Goal: Use online tool/utility: Utilize a website feature to perform a specific function

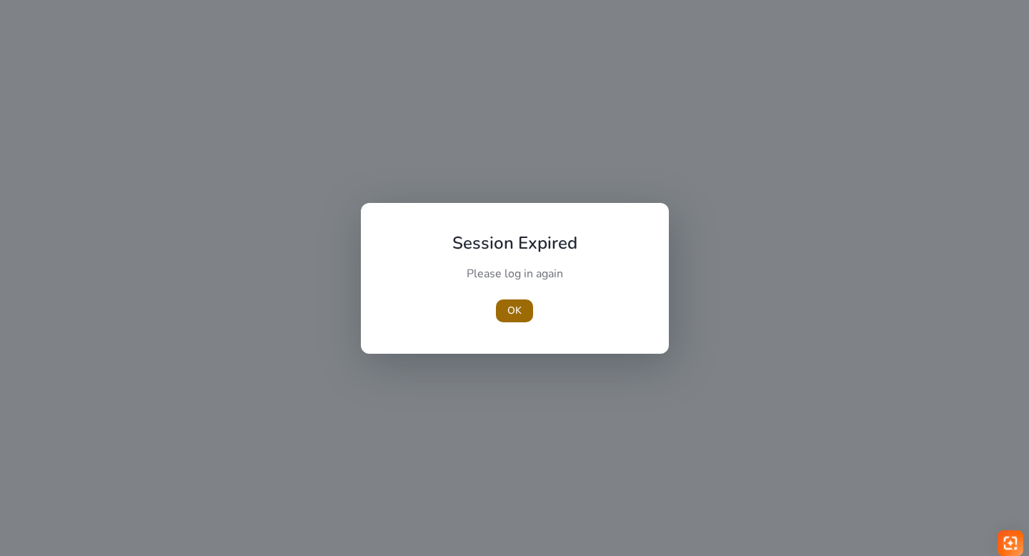
click at [507, 307] on span "OK" at bounding box center [514, 310] width 14 height 15
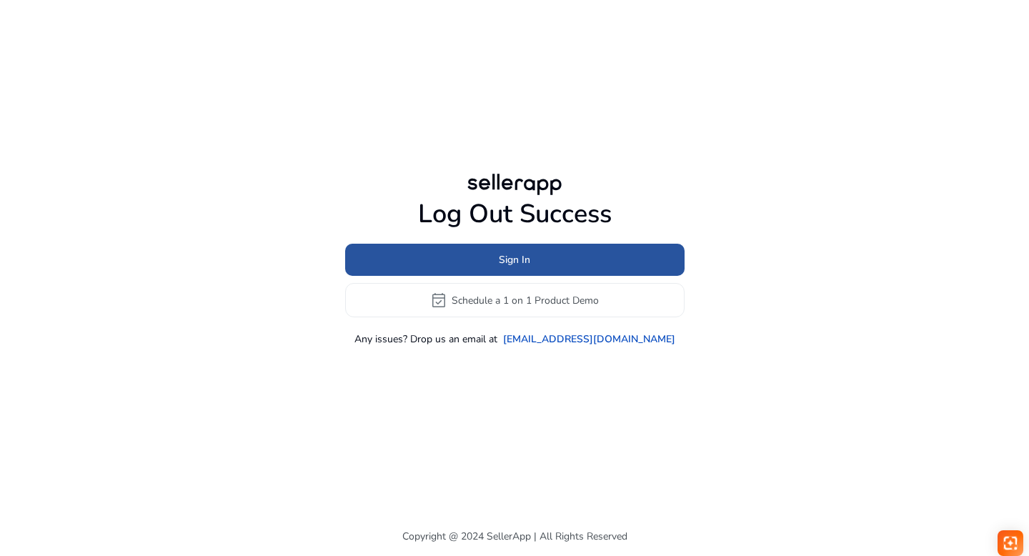
click at [399, 248] on span at bounding box center [514, 260] width 339 height 34
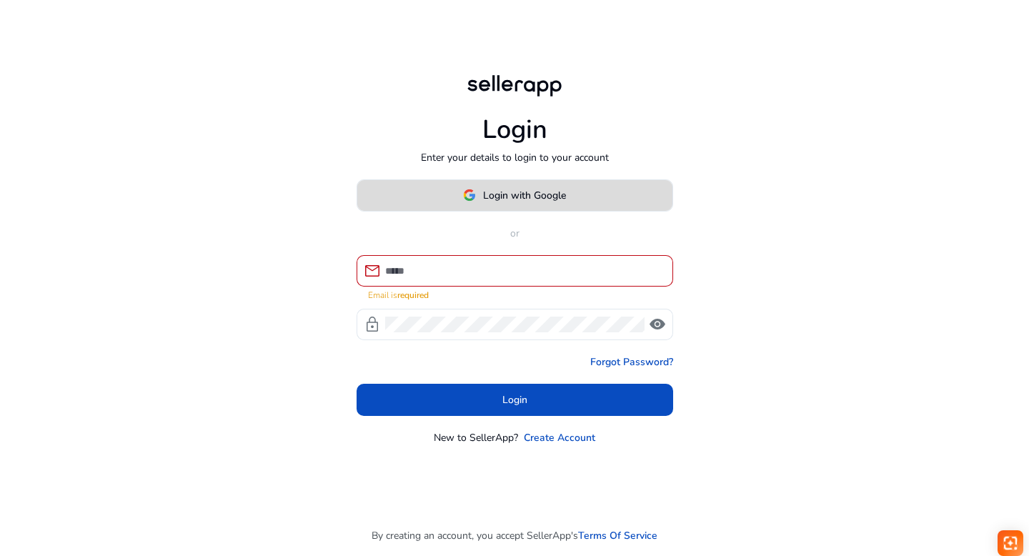
click at [477, 203] on span "Login with Google" at bounding box center [514, 195] width 103 height 15
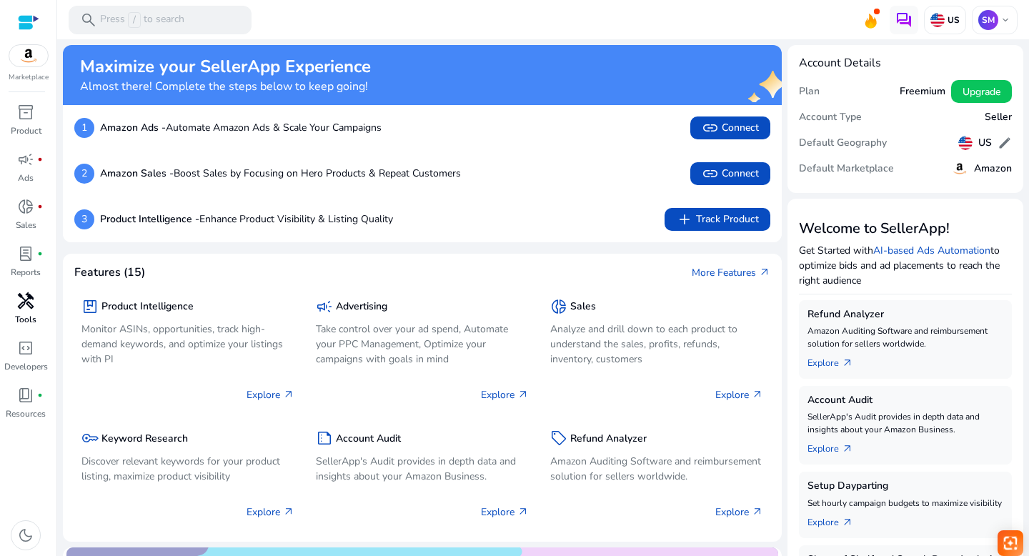
click at [13, 306] on div "handyman" at bounding box center [26, 300] width 40 height 23
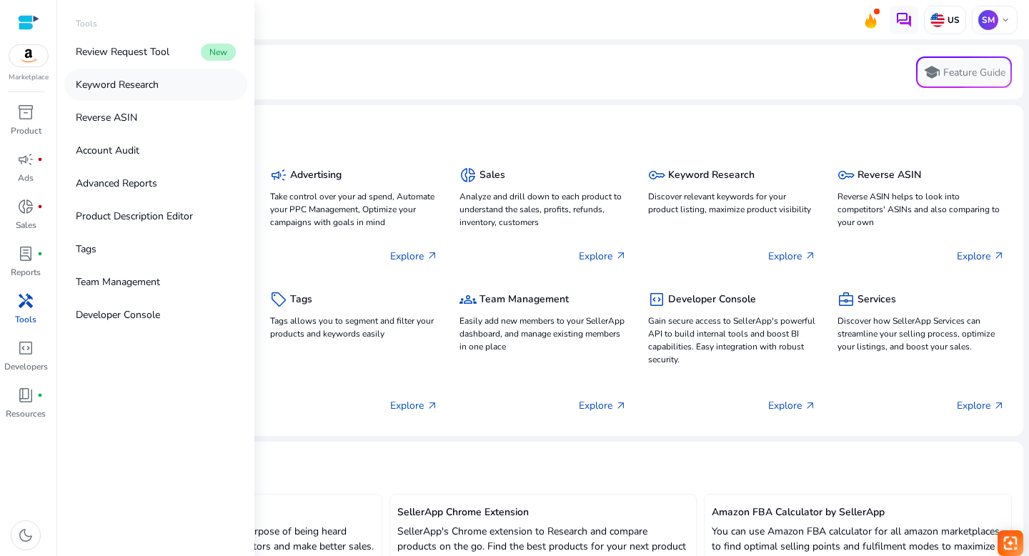
click at [105, 80] on p "Keyword Research" at bounding box center [117, 84] width 83 height 15
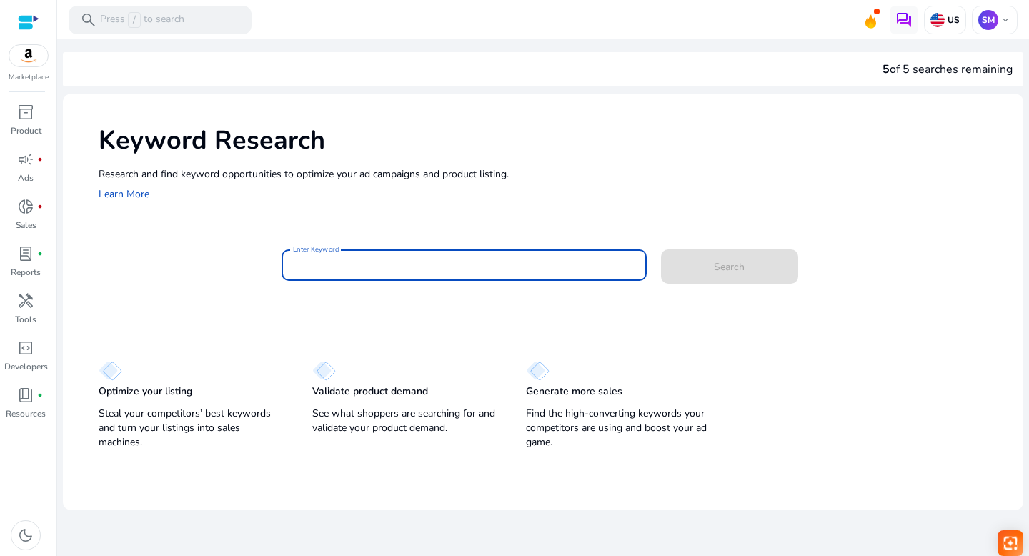
paste input "**********"
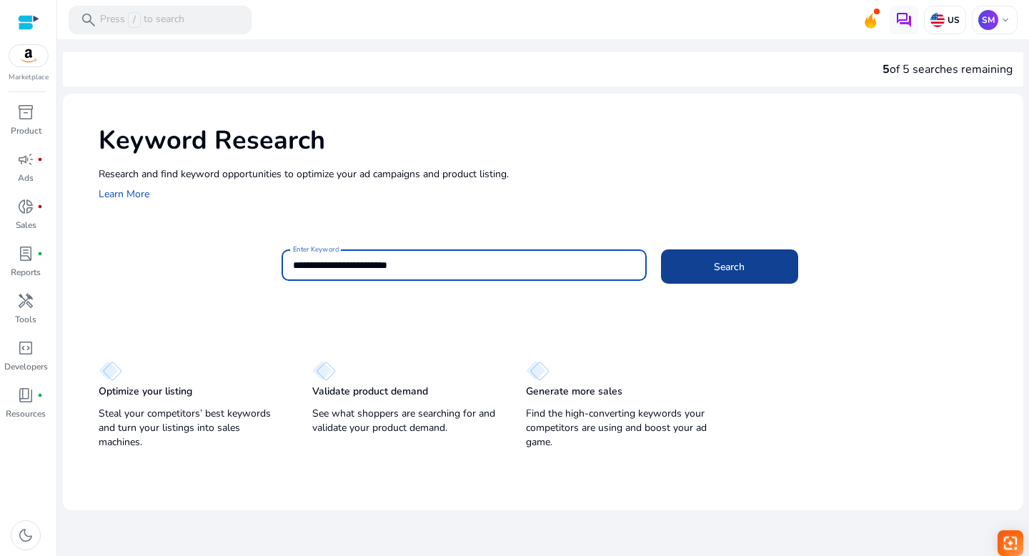
type input "**********"
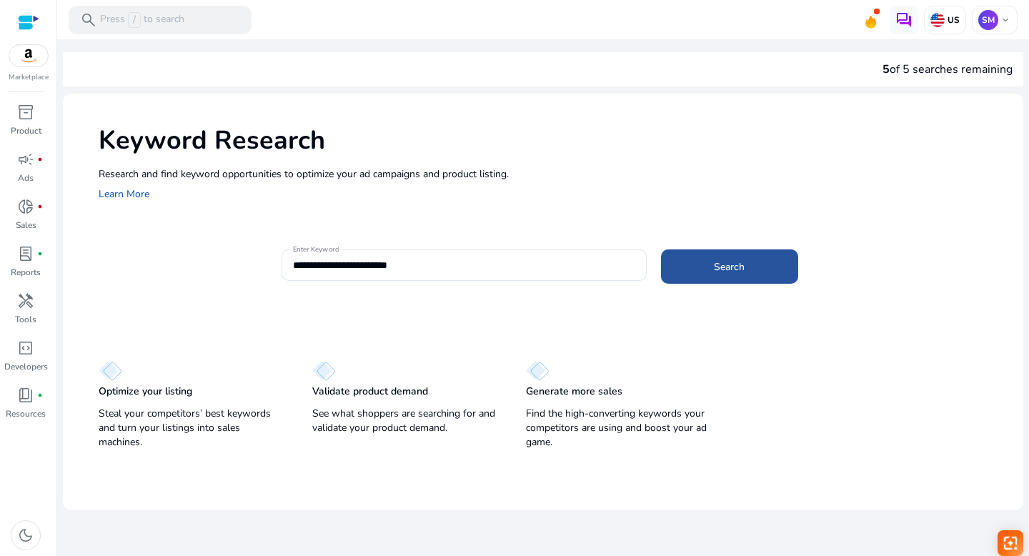
click at [709, 257] on span at bounding box center [729, 266] width 137 height 34
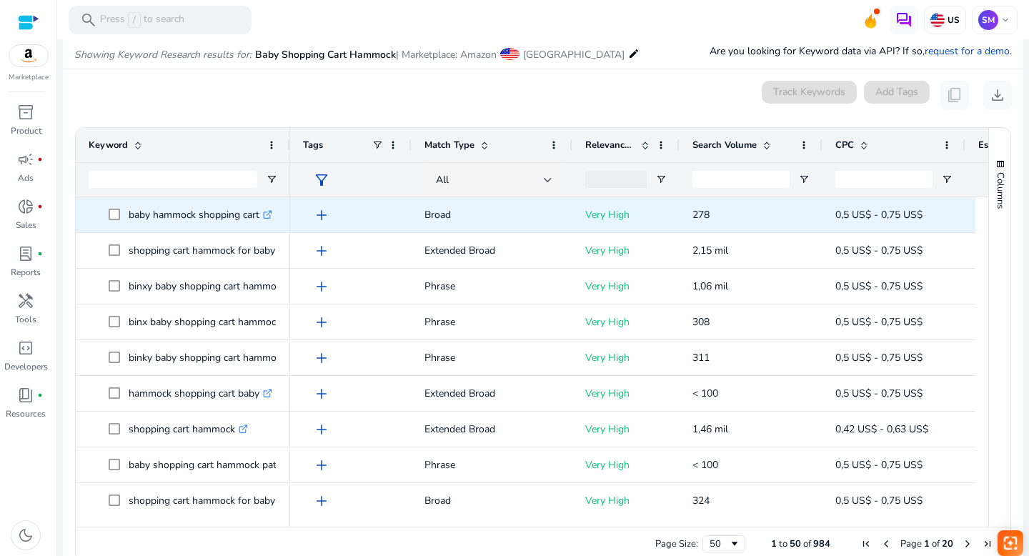
scroll to position [170, 0]
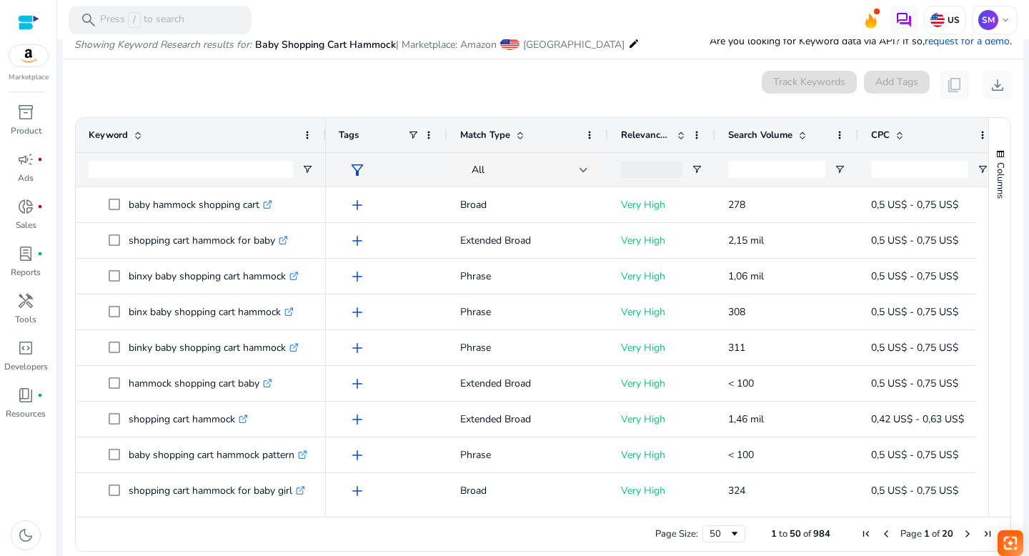
drag, startPoint x: 288, startPoint y: 131, endPoint x: 324, endPoint y: 131, distance: 35.7
click at [324, 131] on div at bounding box center [325, 135] width 6 height 34
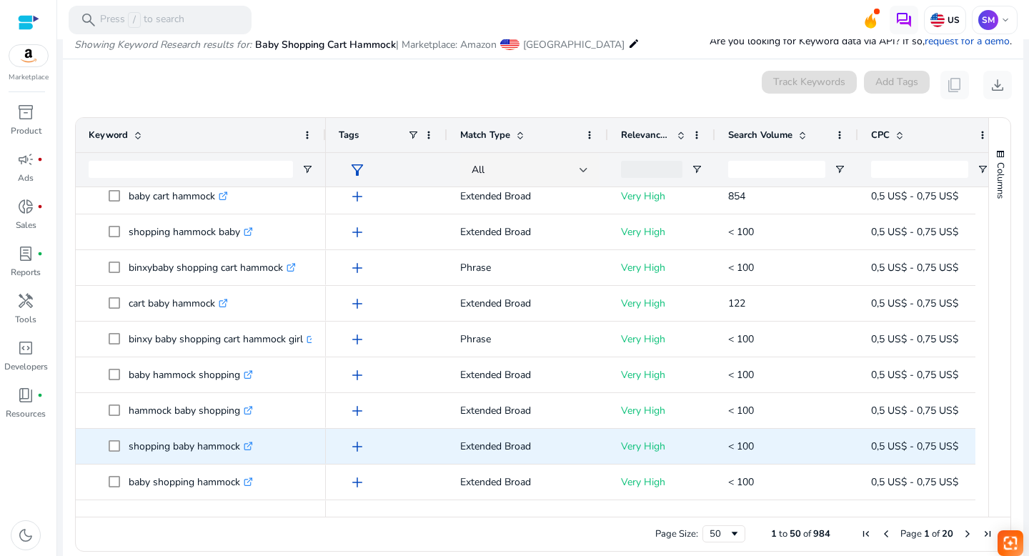
scroll to position [0, 0]
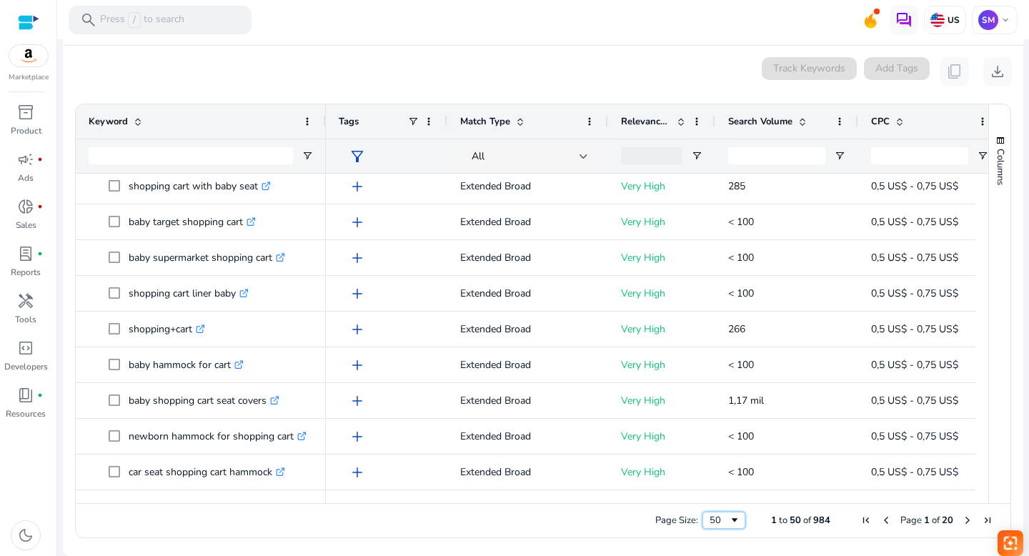
click at [729, 520] on span "Page Size" at bounding box center [734, 519] width 11 height 11
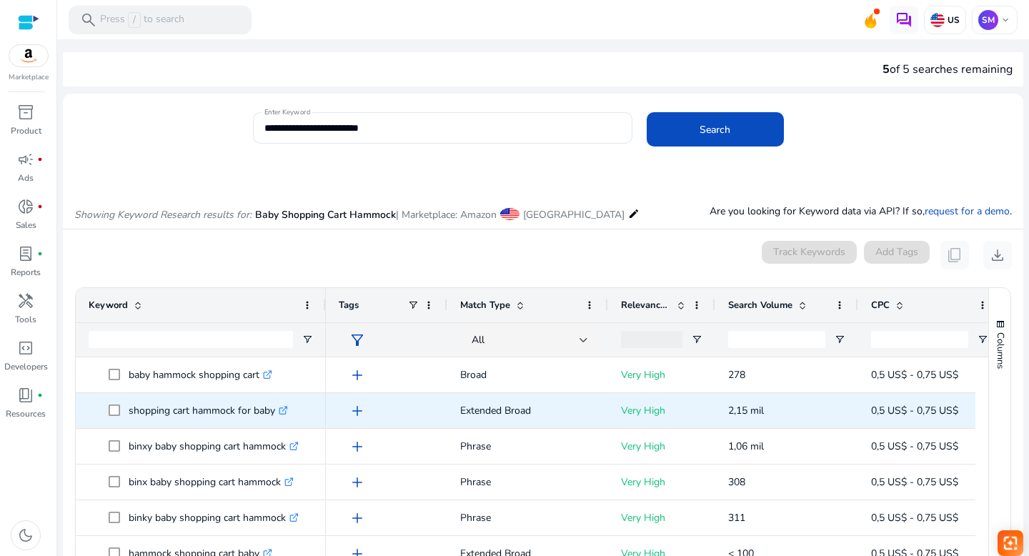
click at [284, 408] on icon ".st0{fill:#2c8af8}" at bounding box center [283, 410] width 9 height 9
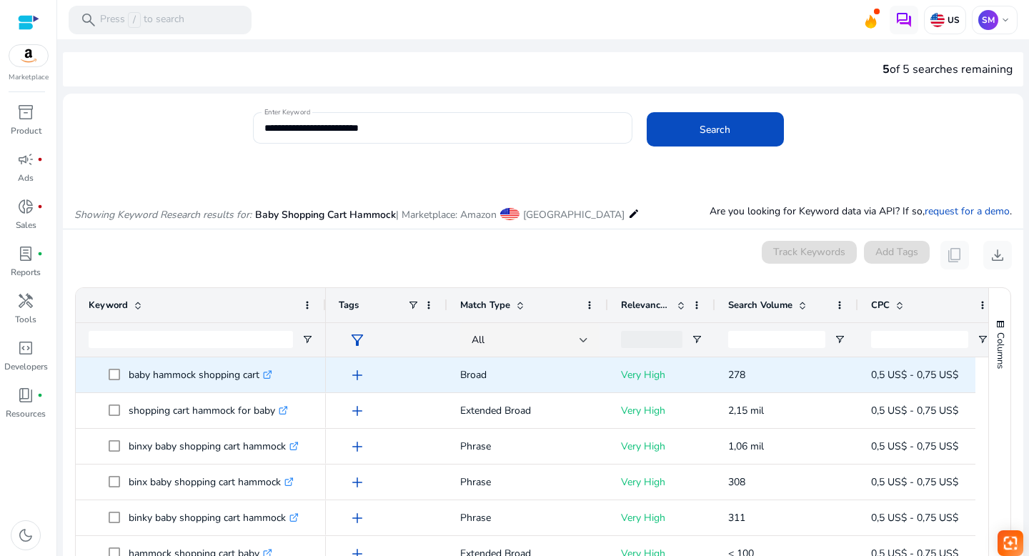
click at [268, 371] on icon ".st0{fill:#2c8af8}" at bounding box center [267, 374] width 9 height 9
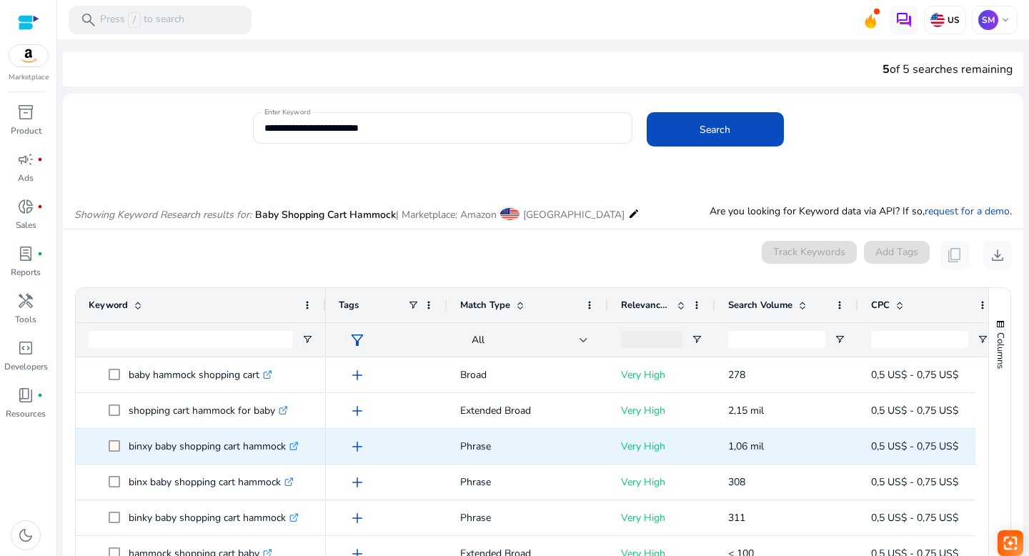
click at [297, 444] on icon ".st0{fill:#2c8af8}" at bounding box center [293, 445] width 9 height 9
